Goal: Transaction & Acquisition: Purchase product/service

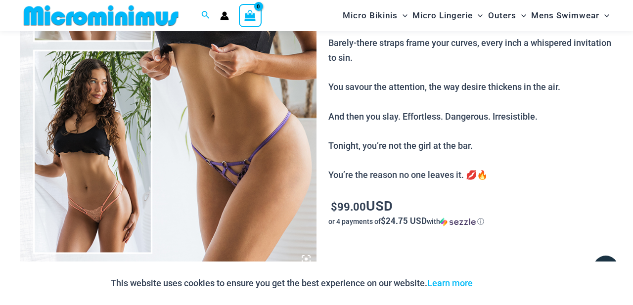
scroll to position [250, 0]
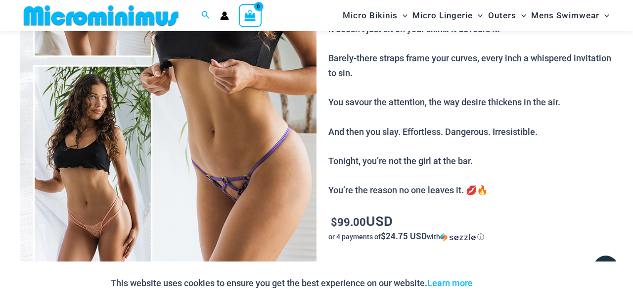
click at [234, 189] on img at bounding box center [168, 62] width 297 height 445
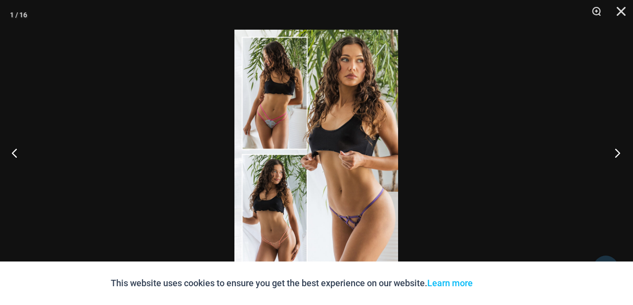
click at [617, 148] on button "Next" at bounding box center [614, 152] width 37 height 49
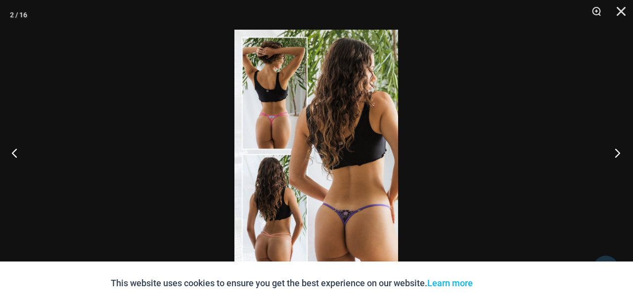
click at [617, 148] on button "Next" at bounding box center [614, 152] width 37 height 49
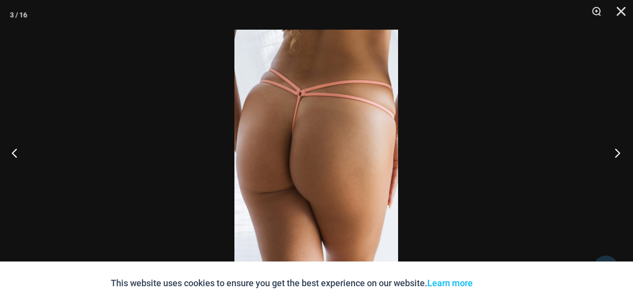
click at [617, 148] on button "Next" at bounding box center [614, 152] width 37 height 49
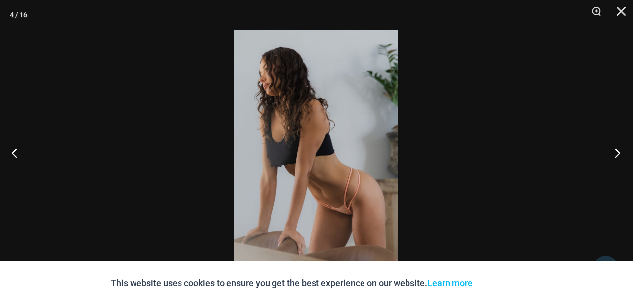
click at [617, 148] on button "Next" at bounding box center [614, 152] width 37 height 49
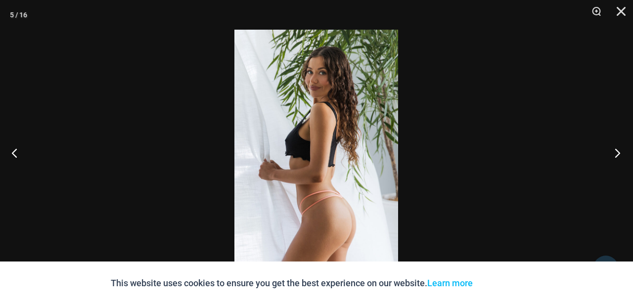
click at [617, 148] on button "Next" at bounding box center [614, 152] width 37 height 49
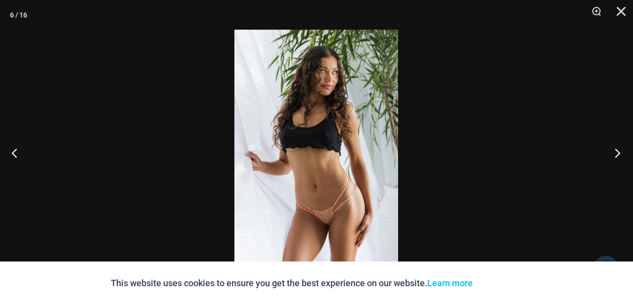
click at [617, 148] on button "Next" at bounding box center [614, 152] width 37 height 49
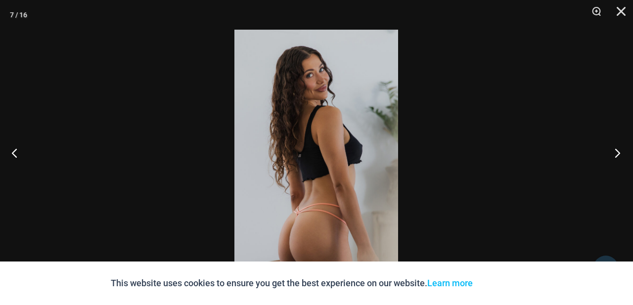
click at [617, 148] on button "Next" at bounding box center [614, 152] width 37 height 49
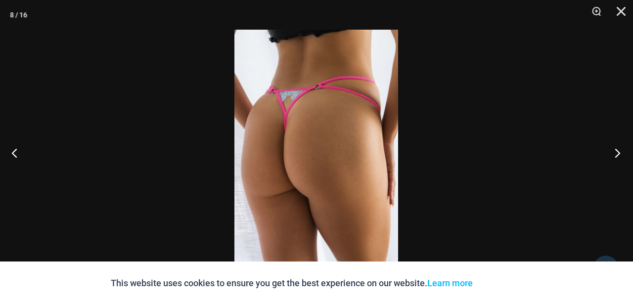
click at [617, 148] on button "Next" at bounding box center [614, 152] width 37 height 49
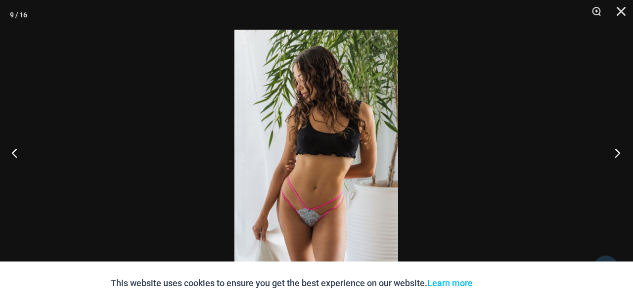
click at [617, 148] on button "Next" at bounding box center [614, 152] width 37 height 49
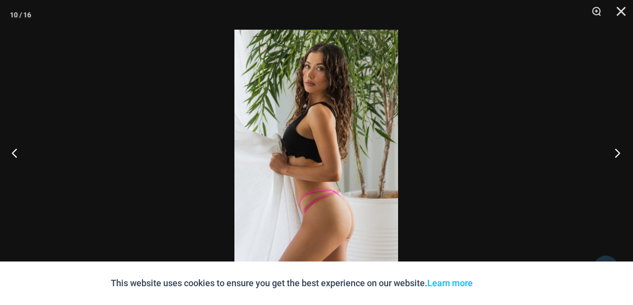
click at [617, 148] on button "Next" at bounding box center [614, 152] width 37 height 49
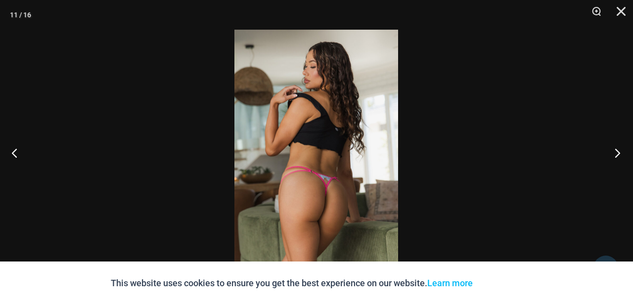
click at [617, 148] on button "Next" at bounding box center [614, 152] width 37 height 49
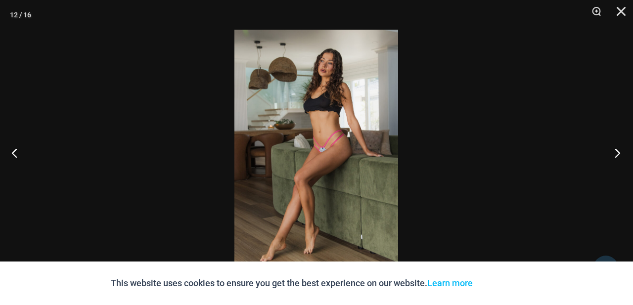
click at [617, 148] on button "Next" at bounding box center [614, 152] width 37 height 49
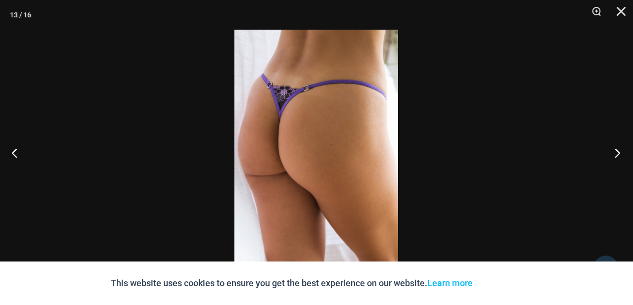
click at [617, 148] on button "Next" at bounding box center [614, 152] width 37 height 49
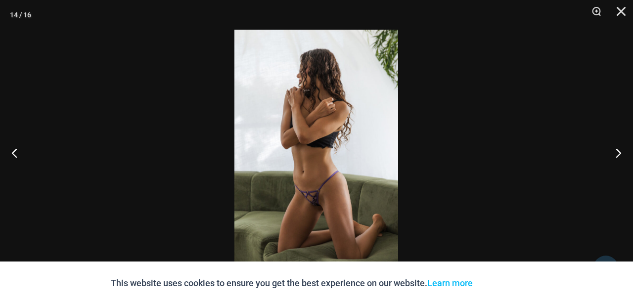
click at [306, 207] on img at bounding box center [316, 153] width 164 height 246
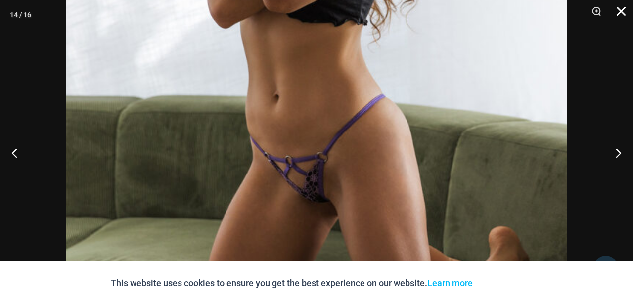
click at [620, 12] on button "Close" at bounding box center [618, 15] width 25 height 30
